Goal: Task Accomplishment & Management: Use online tool/utility

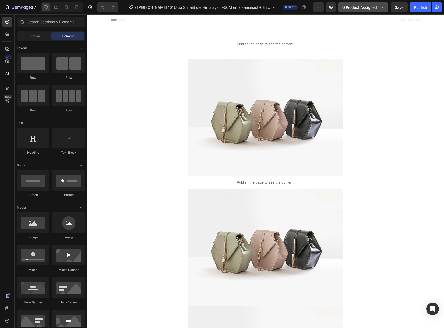
click at [370, 6] on span "0 product assigned" at bounding box center [360, 7] width 34 height 5
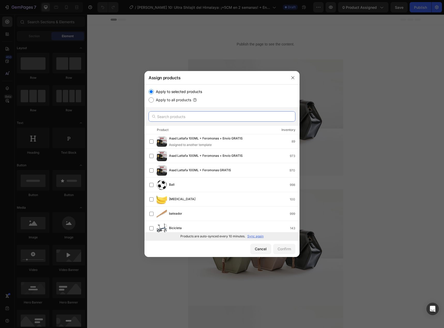
click at [184, 118] on input "text" at bounding box center [222, 116] width 147 height 10
paste input "10098205917483"
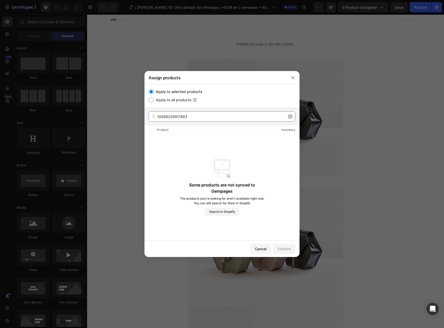
type input "10098205917483"
click at [290, 116] on icon at bounding box center [290, 117] width 4 height 4
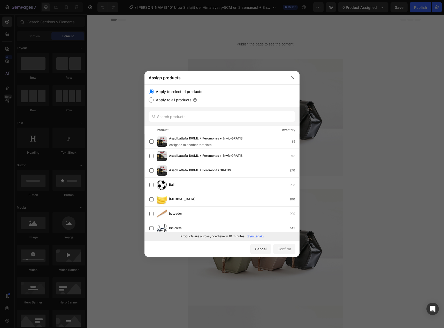
click at [254, 237] on p "Sync again" at bounding box center [256, 236] width 16 height 5
click at [188, 118] on input "text" at bounding box center [222, 116] width 147 height 10
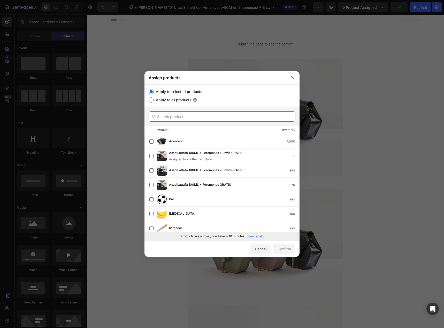
paste input "10098205917483"
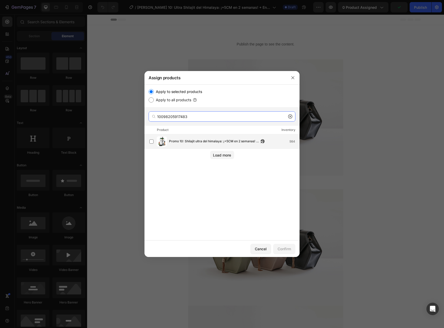
type input "10098205917483"
click at [209, 140] on span "Promo 10: Shilajit ultra del himalaya: ¡+5CM en 2 semanas! + envío gratis a tod…" at bounding box center [214, 142] width 90 height 6
click at [286, 250] on div "Confirm" at bounding box center [284, 248] width 13 height 5
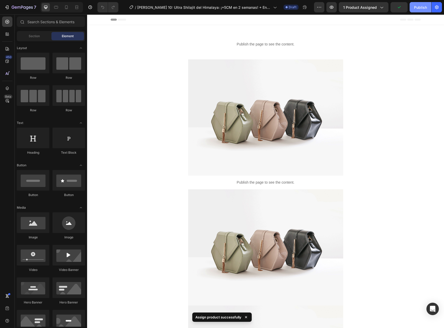
click at [418, 10] on div "Publish" at bounding box center [420, 7] width 13 height 5
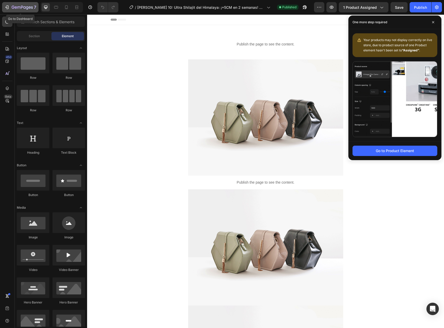
click at [28, 9] on icon "button" at bounding box center [22, 7] width 21 height 4
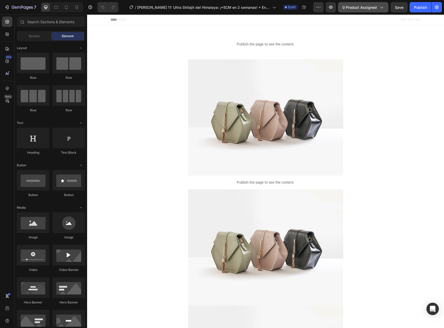
click at [358, 8] on span "0 product assigned" at bounding box center [360, 7] width 34 height 5
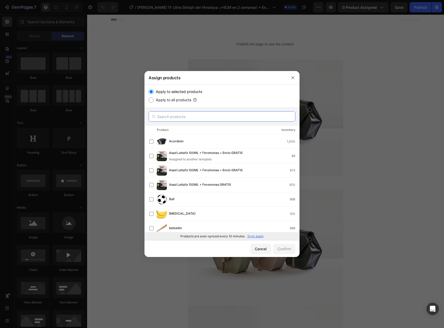
click at [195, 115] on input "text" at bounding box center [222, 116] width 147 height 10
click at [256, 236] on p "Sync again" at bounding box center [256, 236] width 16 height 5
click at [195, 115] on input "text" at bounding box center [222, 116] width 147 height 10
paste input "10098207260971"
type input "10098207260971"
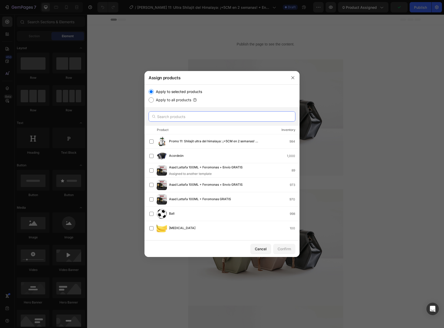
paste input "10098207260971"
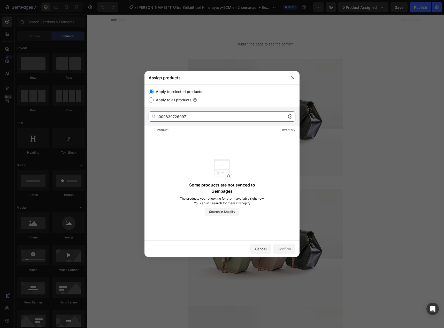
click at [290, 114] on input "10098207260971" at bounding box center [222, 116] width 147 height 10
type input "10098207260971"
click at [290, 117] on icon at bounding box center [290, 117] width 4 height 4
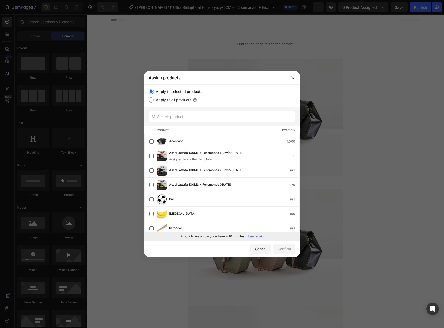
click at [255, 238] on p "Sync again" at bounding box center [256, 236] width 16 height 5
click at [184, 124] on div at bounding box center [222, 116] width 155 height 19
click at [188, 116] on input "text" at bounding box center [222, 116] width 147 height 10
paste input "10098207260971"
type input "10098207260971"
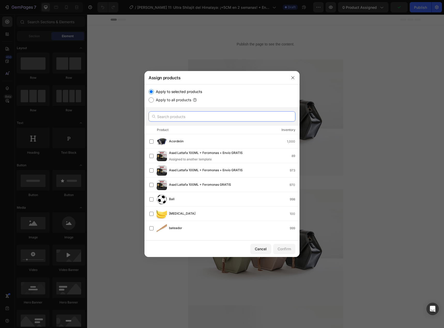
paste input "10098207260971"
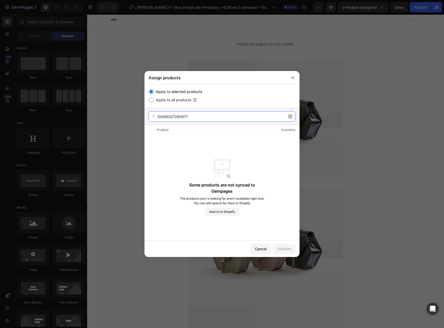
type input "10098207260971"
click at [290, 117] on icon at bounding box center [291, 117] width 2 height 2
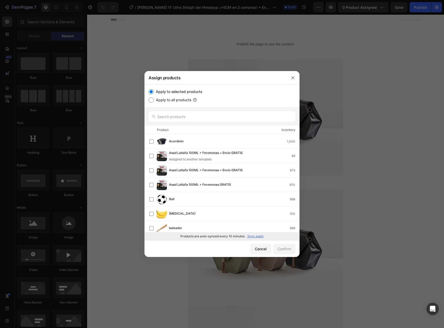
click at [257, 236] on p "Sync again" at bounding box center [256, 236] width 16 height 5
click at [188, 116] on input "text" at bounding box center [222, 116] width 147 height 10
paste input "10098207260971"
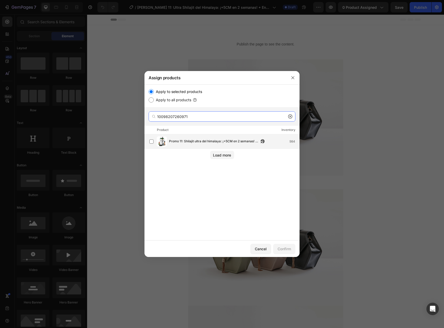
type input "10098207260971"
click at [215, 137] on div "Promo 11: Shilajit ultra del himalaya: ¡+5CM en 2 semanas! + envío gratis a tod…" at bounding box center [225, 142] width 150 height 10
click at [285, 251] on div "Confirm" at bounding box center [284, 248] width 13 height 5
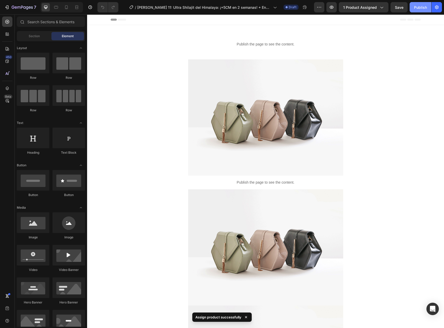
click at [417, 8] on div "Publish" at bounding box center [420, 7] width 13 height 5
